Goal: Task Accomplishment & Management: Use online tool/utility

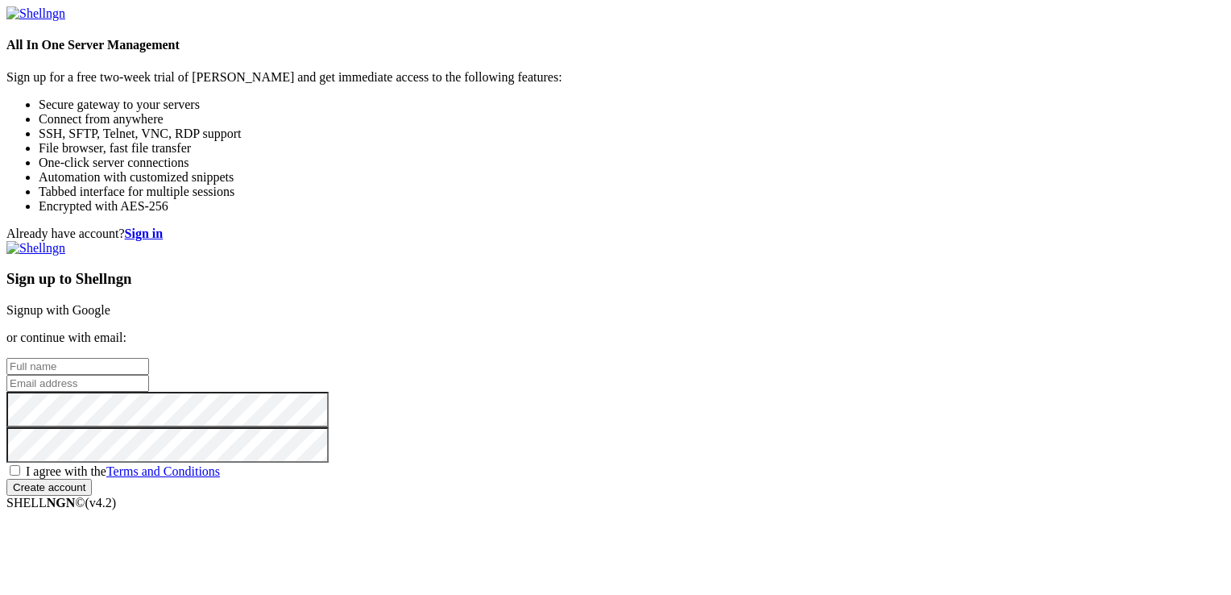
click at [149, 358] on input "text" at bounding box center [77, 366] width 143 height 17
type input "Rain Fall"
click at [149, 375] on input "email" at bounding box center [77, 383] width 143 height 17
paste input "[EMAIL_ADDRESS][DOMAIN_NAME]"
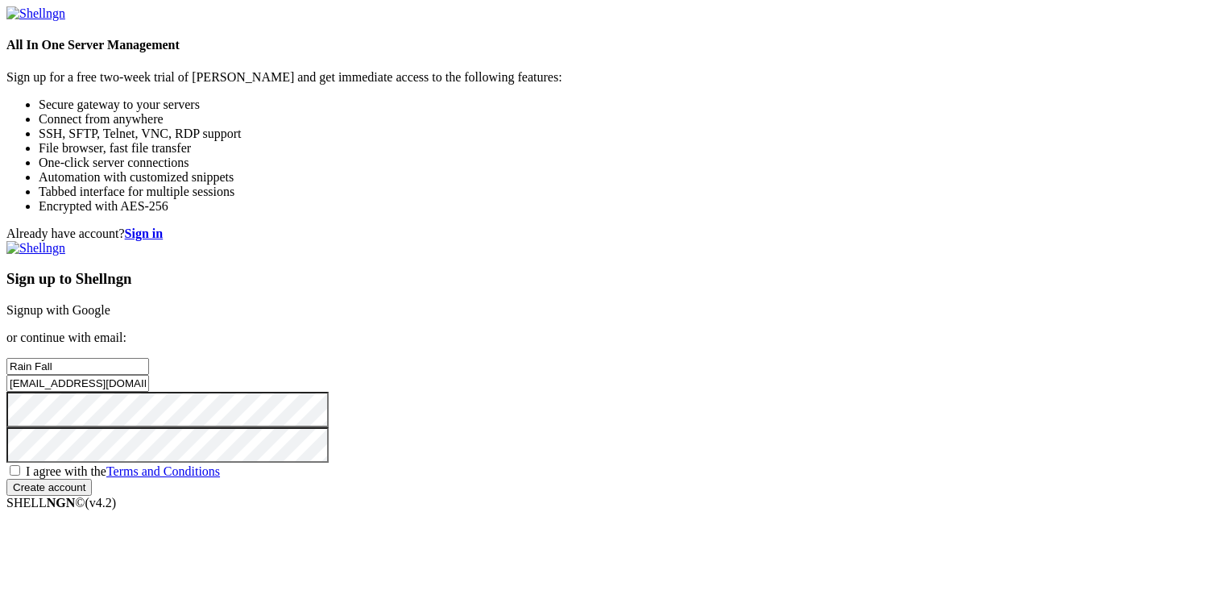
type input "[EMAIL_ADDRESS][DOMAIN_NAME]"
click at [220, 464] on span "I agree with the Terms and Conditions" at bounding box center [123, 471] width 194 height 14
click at [20, 465] on input "I agree with the Terms and Conditions" at bounding box center [15, 470] width 10 height 10
checkbox input "true"
click at [92, 496] on input "Create account" at bounding box center [48, 487] width 85 height 17
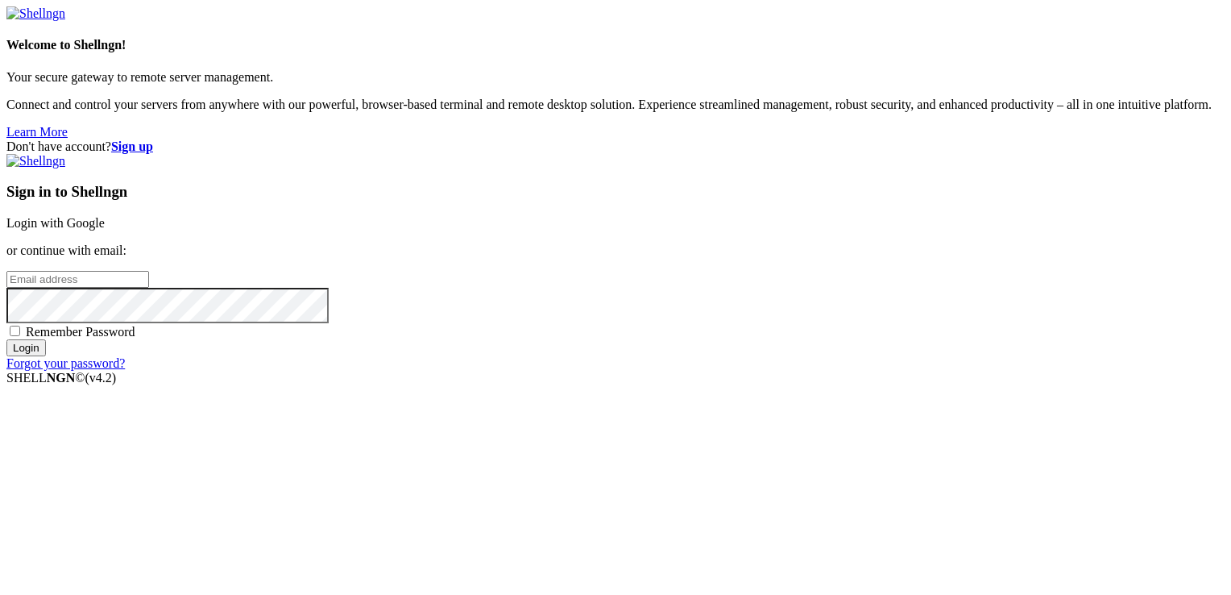
click at [149, 288] on input "email" at bounding box center [77, 279] width 143 height 17
paste input "[EMAIL_ADDRESS][DOMAIN_NAME]"
type input "[EMAIL_ADDRESS][DOMAIN_NAME]"
click at [135, 338] on span "Remember Password" at bounding box center [81, 332] width 110 height 14
click at [20, 336] on input "Remember Password" at bounding box center [15, 331] width 10 height 10
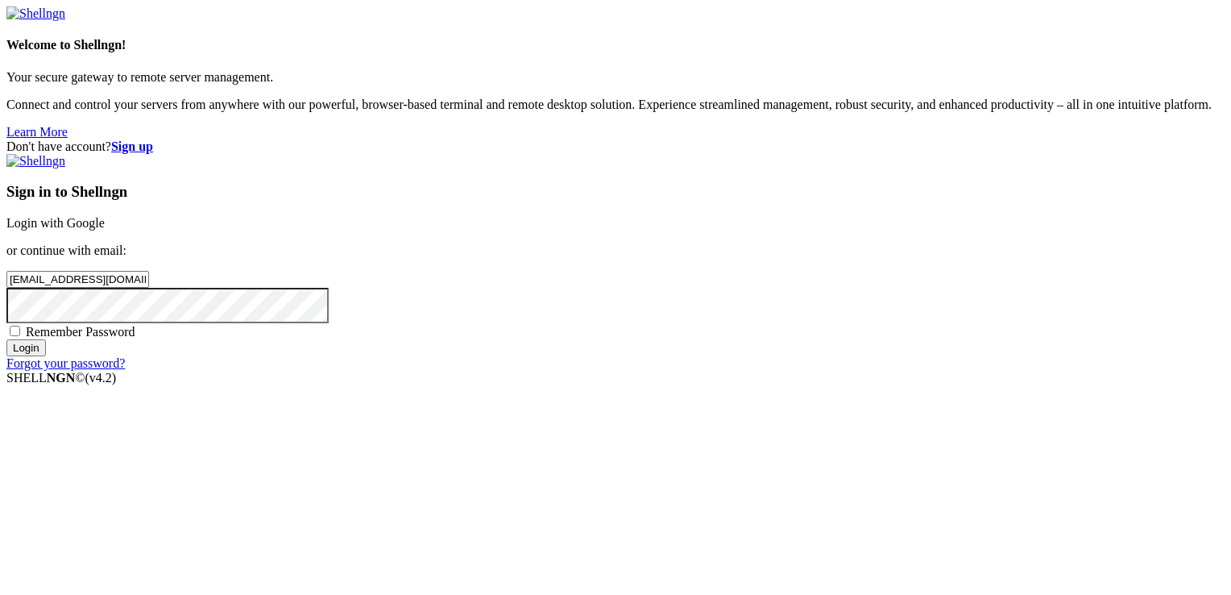
checkbox input "true"
click at [46, 356] on input "Login" at bounding box center [25, 347] width 39 height 17
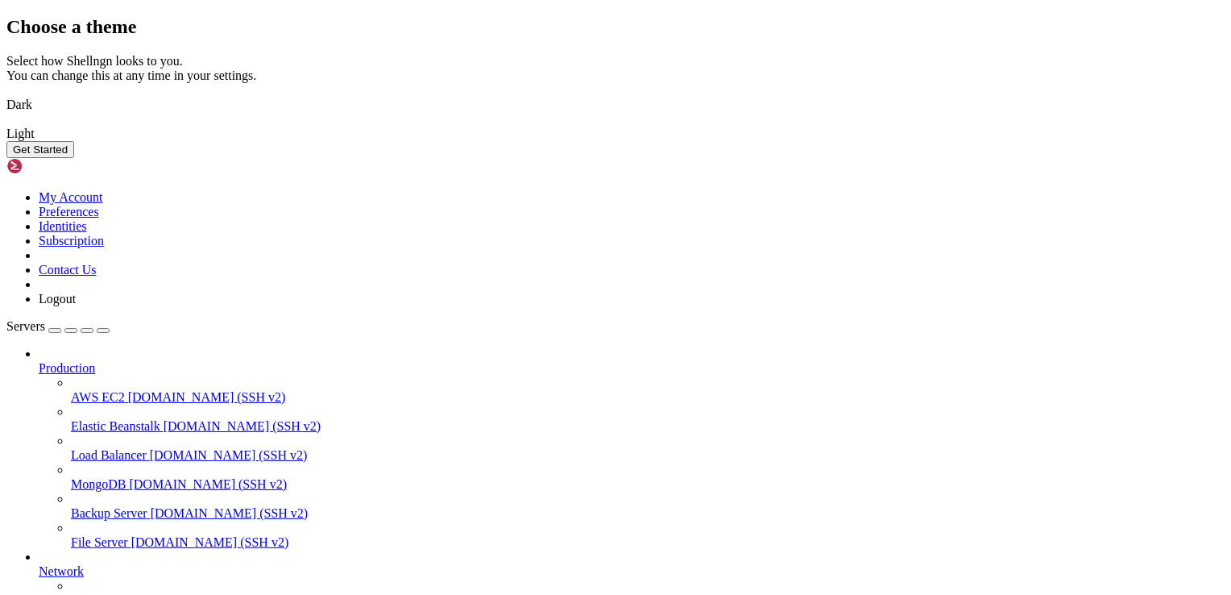
click at [6, 94] on img at bounding box center [6, 94] width 0 height 0
click at [74, 158] on button "Get Started" at bounding box center [40, 149] width 68 height 17
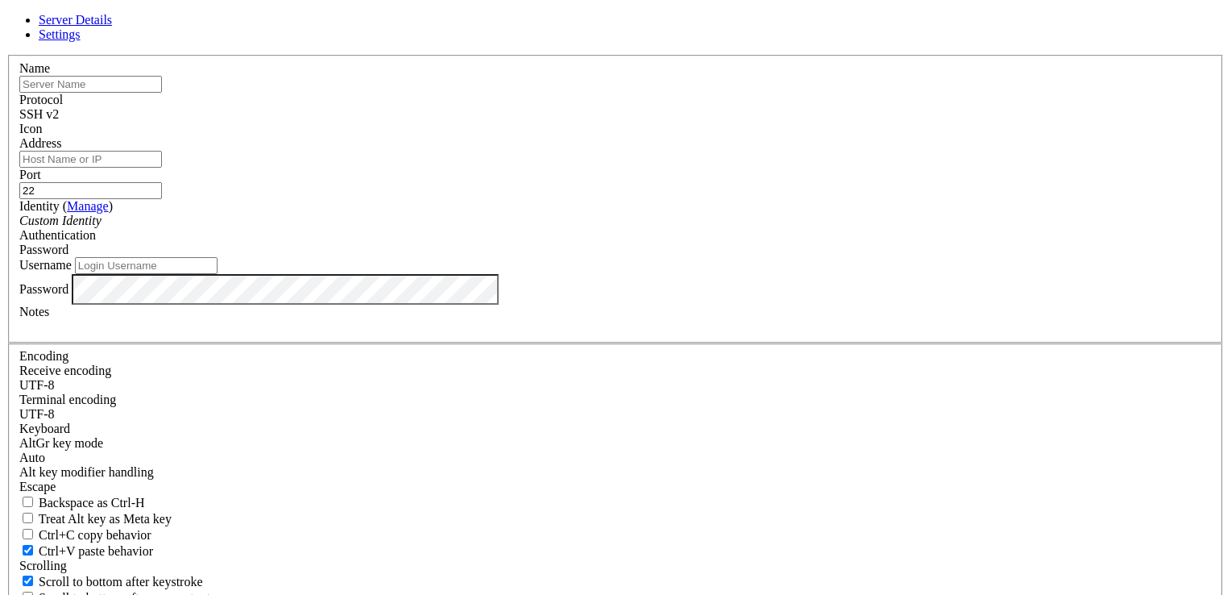
click at [162, 168] on input "Address" at bounding box center [90, 159] width 143 height 17
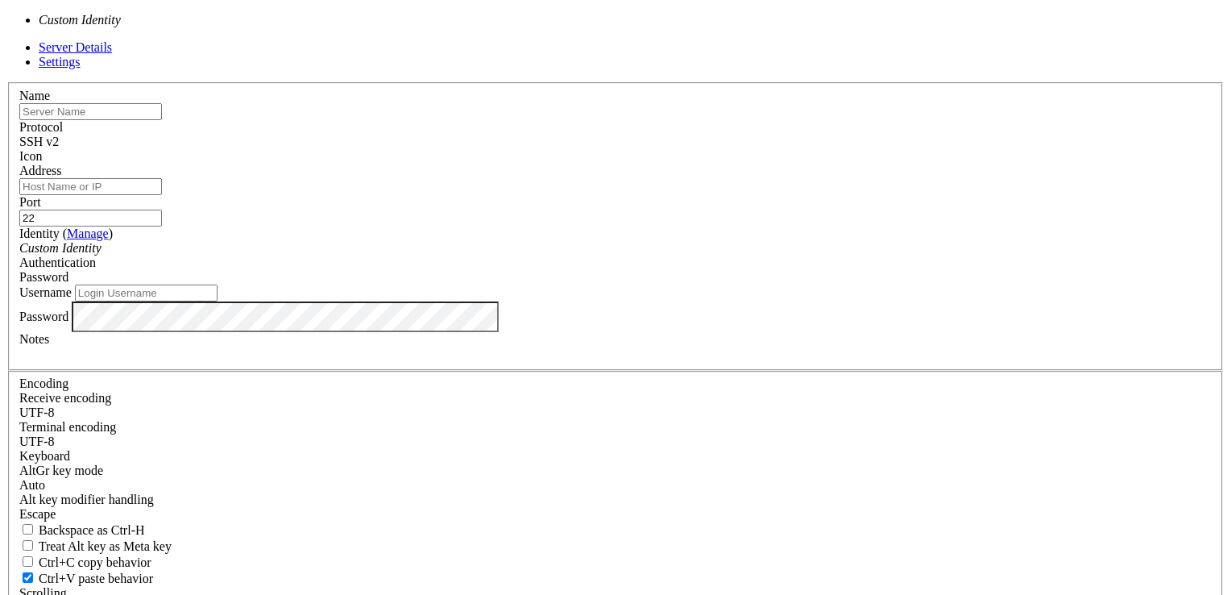
click at [524, 255] on div "Custom Identity" at bounding box center [615, 248] width 1192 height 15
click at [218, 301] on input "Username" at bounding box center [146, 292] width 143 height 17
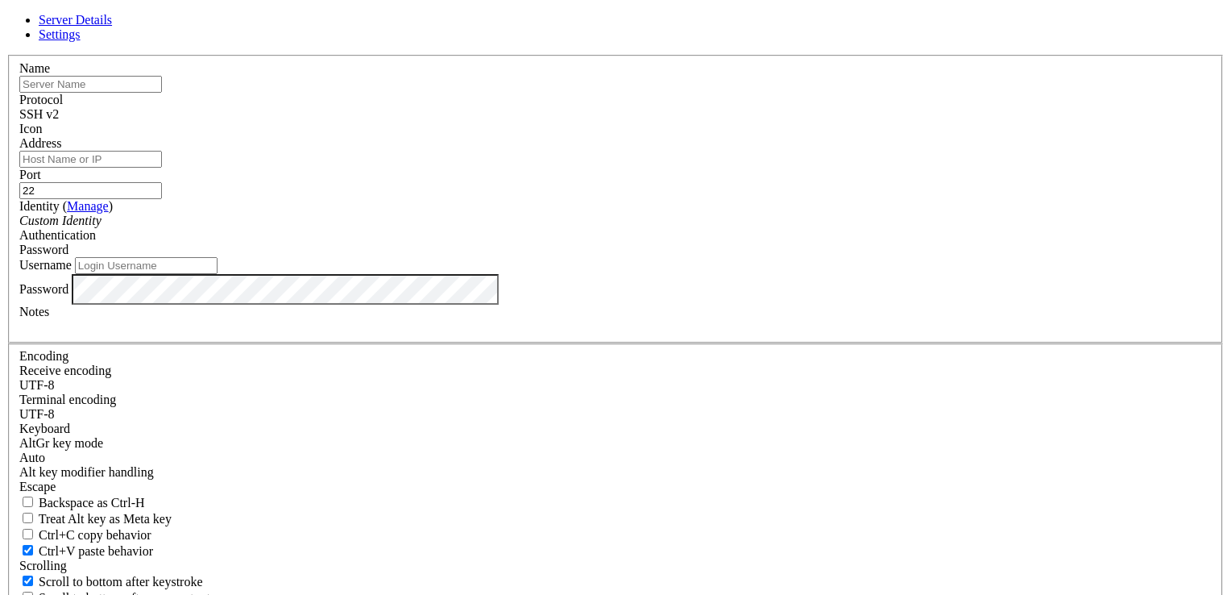
click at [162, 93] on input "text" at bounding box center [90, 84] width 143 height 17
click at [162, 168] on input "Address" at bounding box center [90, 159] width 143 height 17
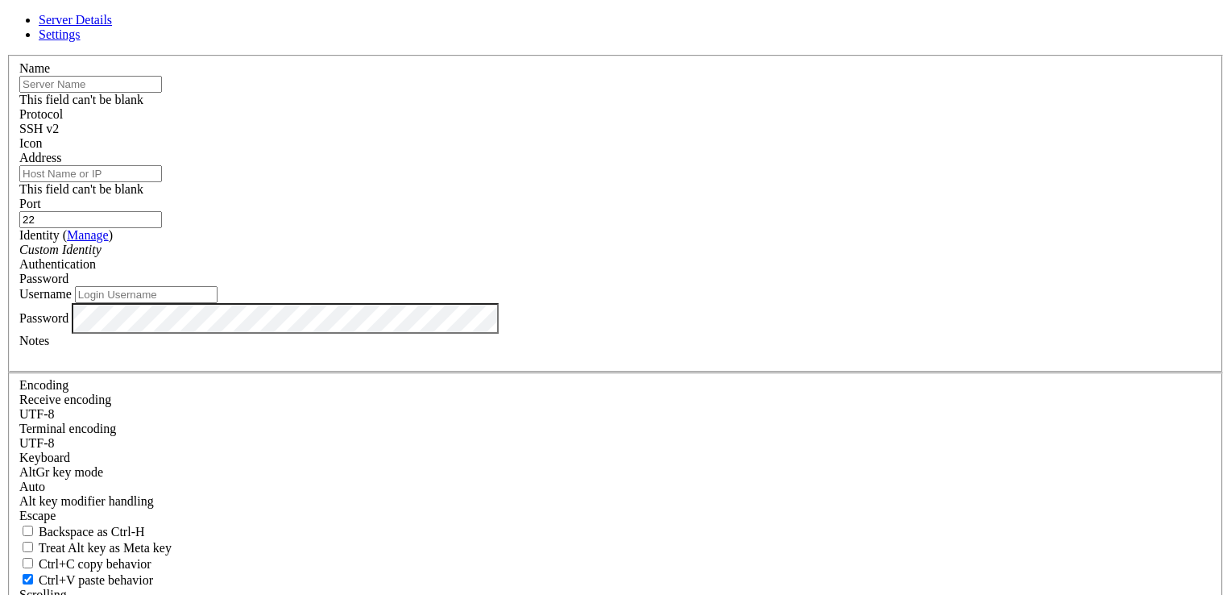
click at [6, 55] on icon at bounding box center [6, 55] width 0 height 0
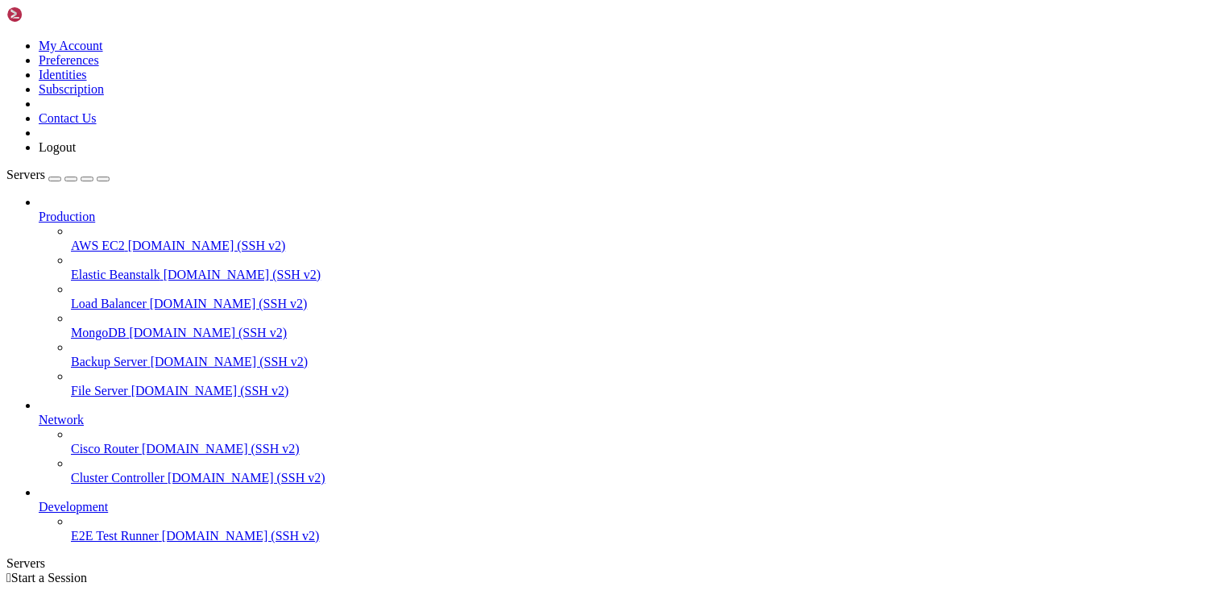
click at [116, 238] on link "AWS EC2 [DOMAIN_NAME] (SSH v2)" at bounding box center [648, 245] width 1154 height 15
